Goal: Task Accomplishment & Management: Use online tool/utility

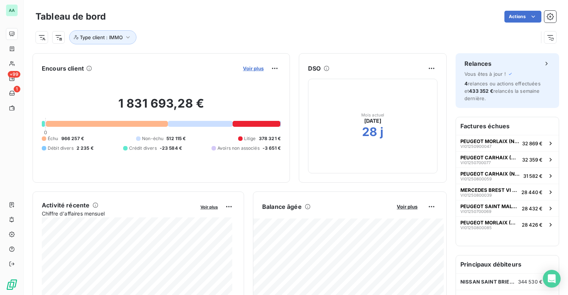
click at [249, 71] on span "Voir plus" at bounding box center [253, 68] width 21 height 6
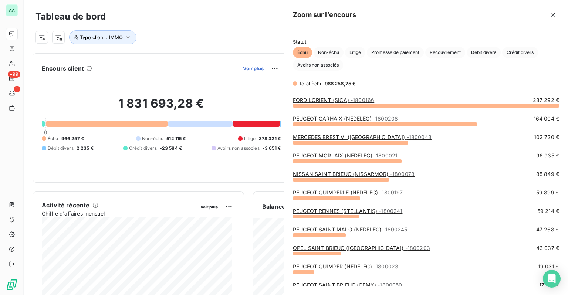
scroll to position [184, 278]
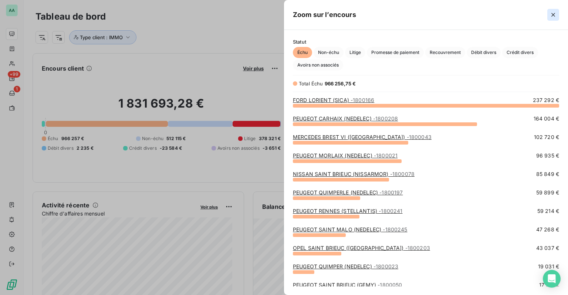
click at [553, 16] on icon "button" at bounding box center [552, 14] width 7 height 7
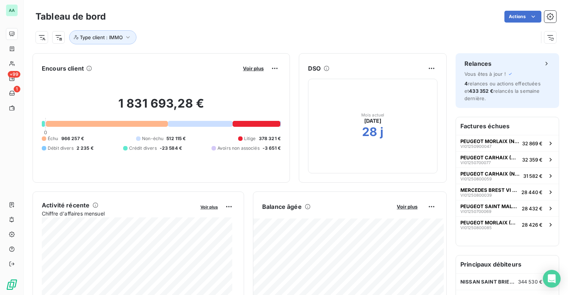
scroll to position [0, 0]
click at [243, 68] on span "Voir plus" at bounding box center [253, 68] width 21 height 6
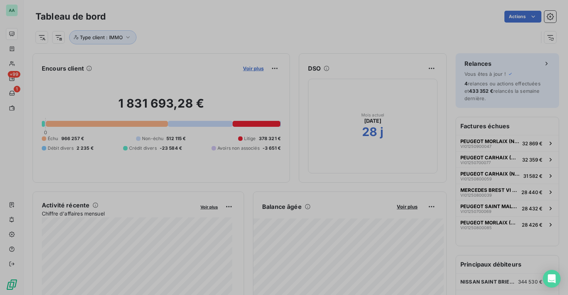
scroll to position [6, 6]
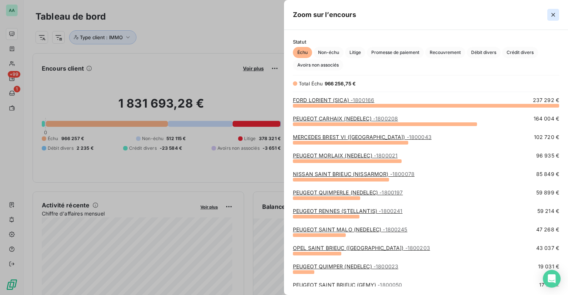
click at [552, 16] on icon "button" at bounding box center [553, 15] width 4 height 4
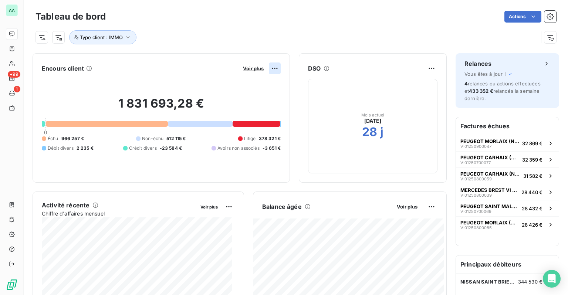
click at [266, 68] on html "AA +99 1 Tableau de bord Actions Type client : IMMO Encours client Voir plus 1 …" at bounding box center [284, 147] width 568 height 295
click at [257, 82] on div "Exporter" at bounding box center [251, 85] width 41 height 12
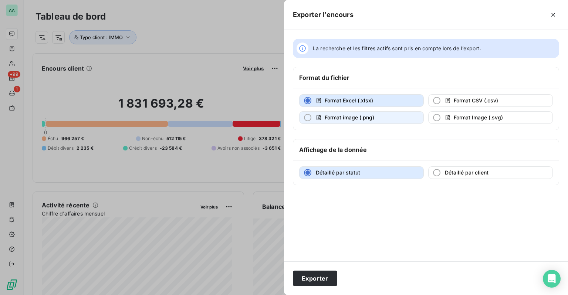
click at [380, 118] on button "Format image (.png)" at bounding box center [361, 117] width 125 height 13
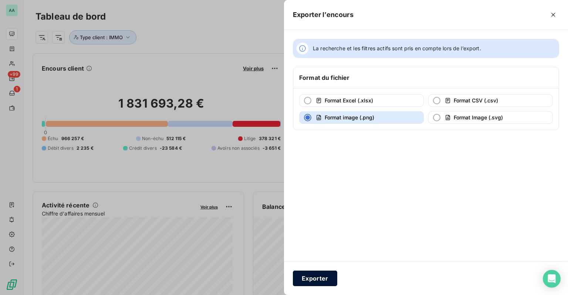
click at [313, 285] on button "Exporter" at bounding box center [315, 279] width 44 height 16
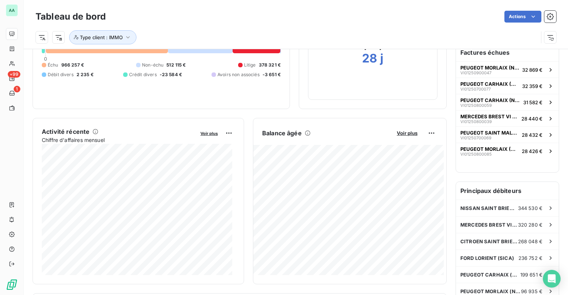
scroll to position [111, 0]
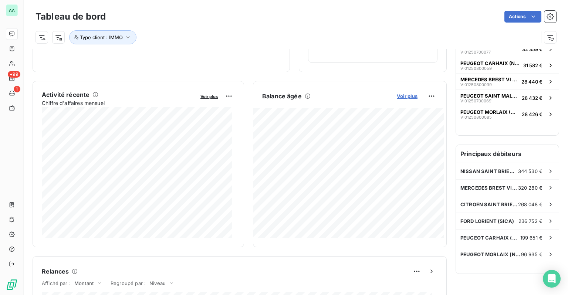
click at [403, 95] on span "Voir plus" at bounding box center [407, 96] width 21 height 6
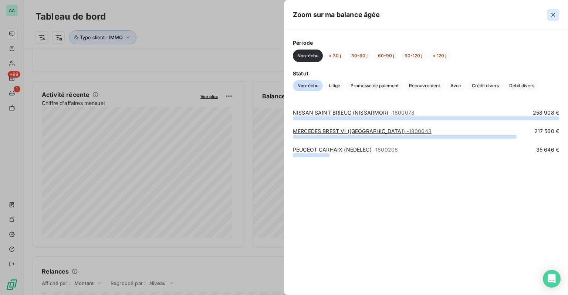
click at [557, 15] on button "button" at bounding box center [553, 15] width 12 height 12
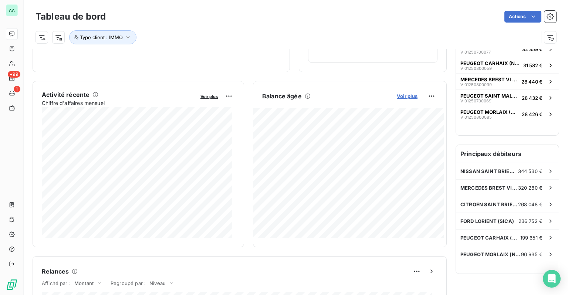
click at [410, 95] on span "Voir plus" at bounding box center [407, 96] width 21 height 6
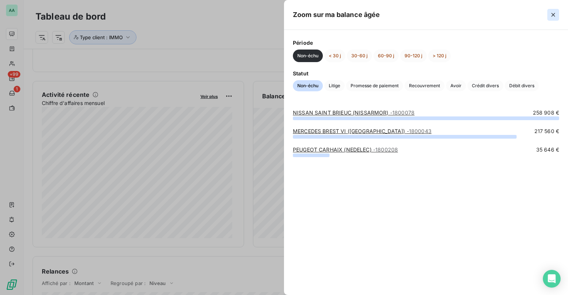
click at [551, 18] on icon "button" at bounding box center [552, 14] width 7 height 7
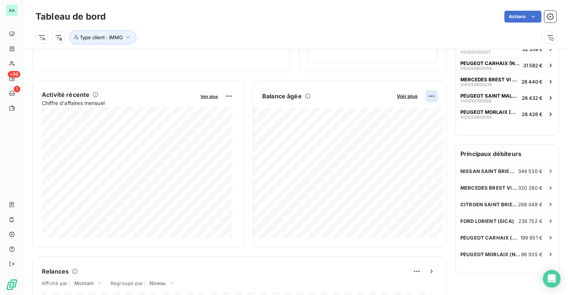
click at [429, 98] on html "AA +99 1 Tableau de bord Actions Type client : IMMO Encours client Voir plus 1 …" at bounding box center [284, 147] width 568 height 295
click at [410, 111] on div "Exporter" at bounding box center [407, 112] width 41 height 12
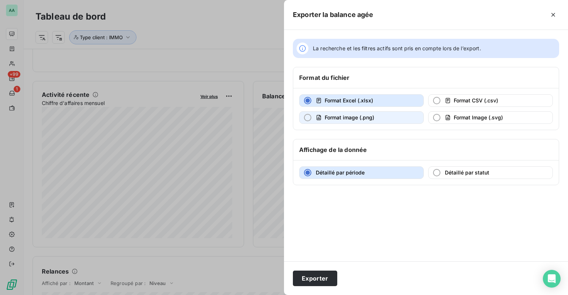
click at [389, 116] on button "Format image (.png)" at bounding box center [361, 117] width 125 height 13
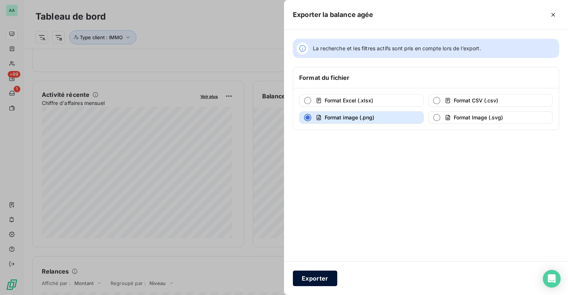
click at [313, 273] on button "Exporter" at bounding box center [315, 279] width 44 height 16
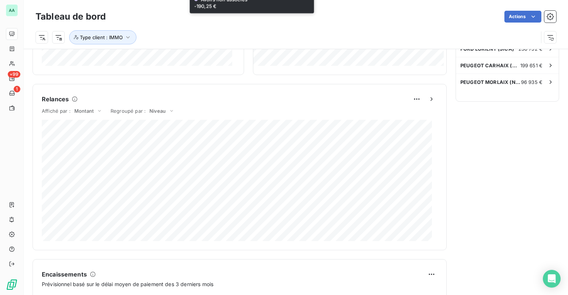
scroll to position [296, 0]
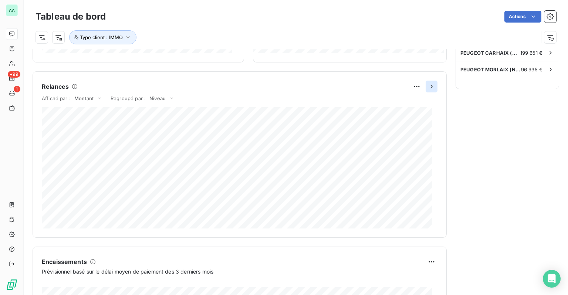
click at [428, 84] on icon "button" at bounding box center [431, 86] width 7 height 7
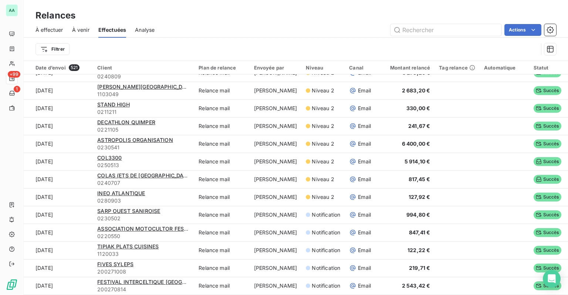
scroll to position [370, 0]
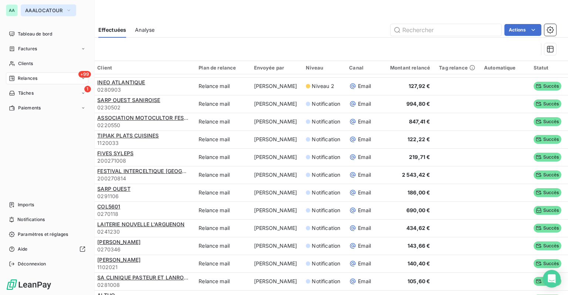
click at [47, 13] on span "AAALOCATOUR" at bounding box center [44, 10] width 38 height 6
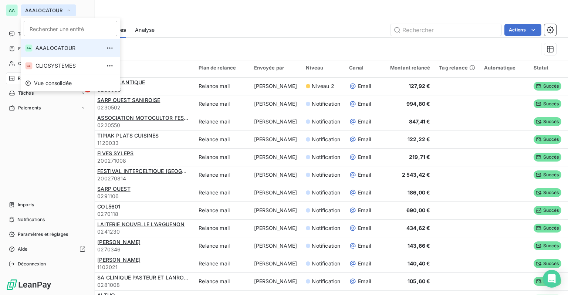
click at [47, 13] on span "AAALOCATOUR" at bounding box center [44, 10] width 38 height 6
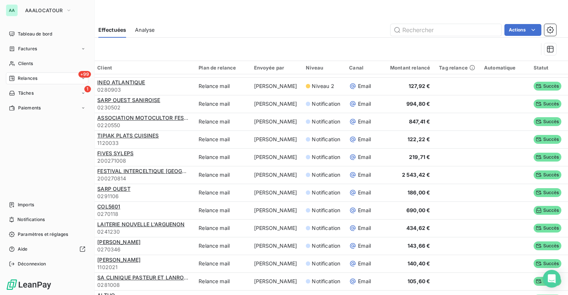
click at [15, 82] on div "+99 Relances" at bounding box center [47, 78] width 82 height 12
click at [33, 38] on div "Tableau de bord" at bounding box center [47, 34] width 82 height 12
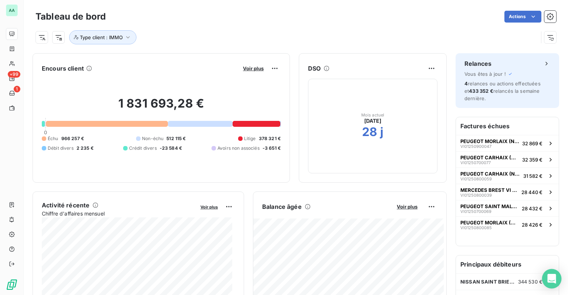
click at [551, 273] on div "Open Intercom Messenger" at bounding box center [552, 279] width 20 height 20
